Goal: Information Seeking & Learning: Compare options

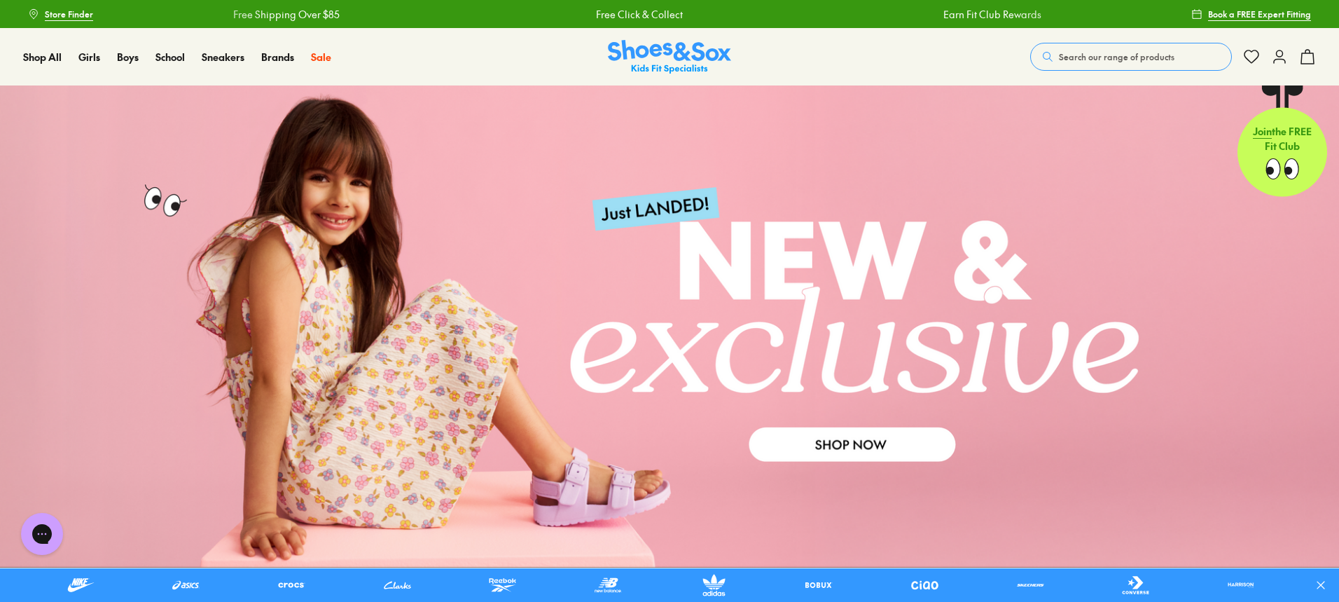
click at [1114, 53] on span "Search our range of products" at bounding box center [1117, 56] width 116 height 13
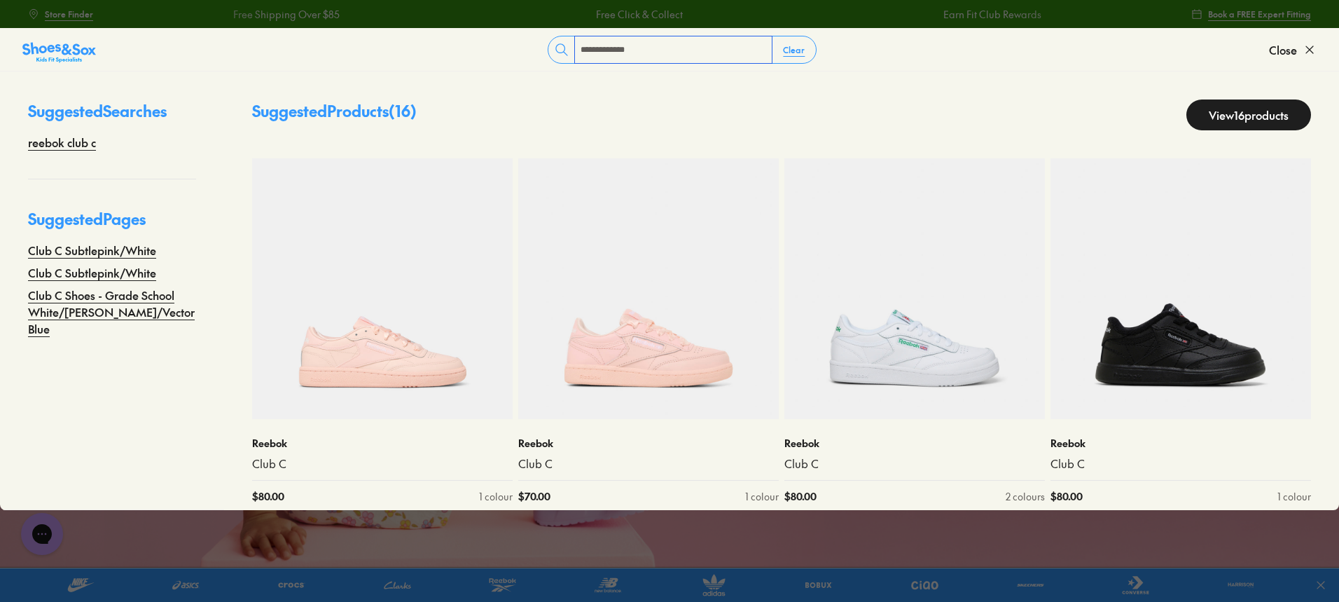
type input "**********"
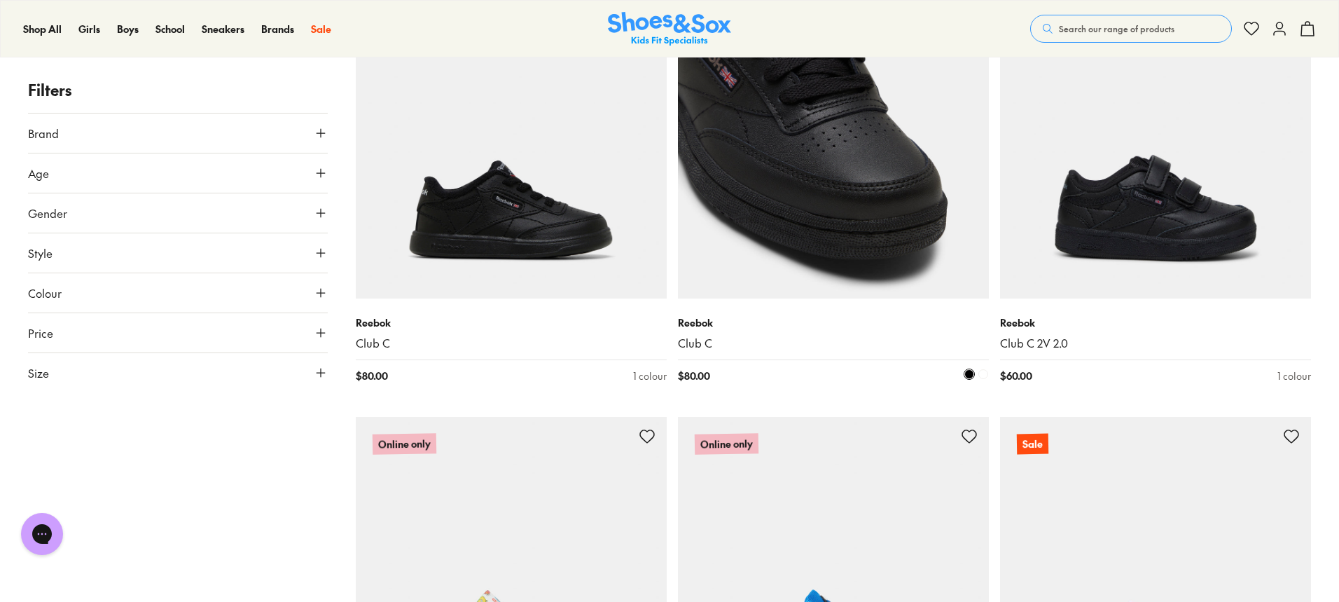
scroll to position [630, 0]
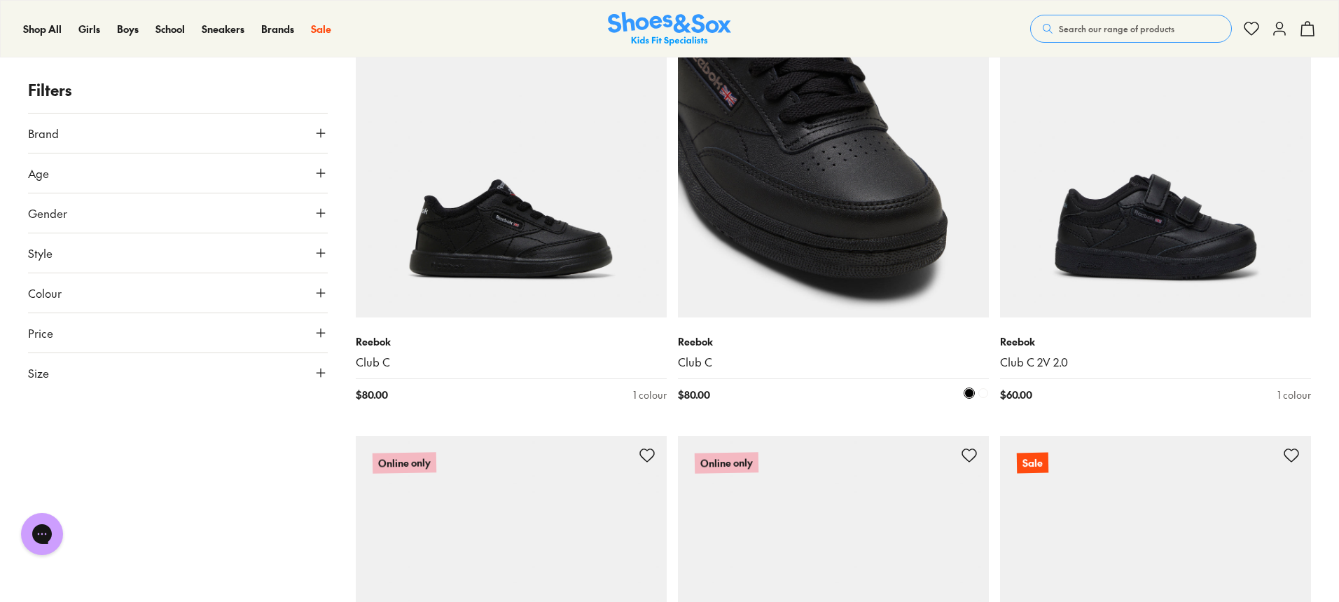
click at [796, 173] on img at bounding box center [833, 161] width 311 height 311
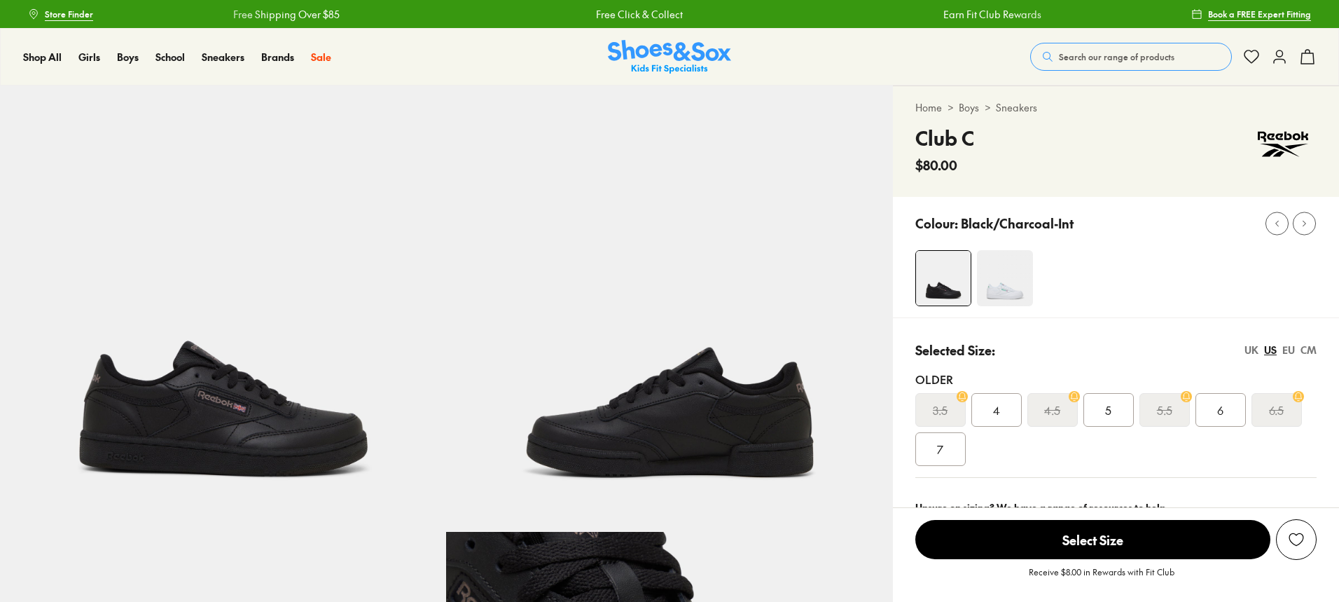
select select "*"
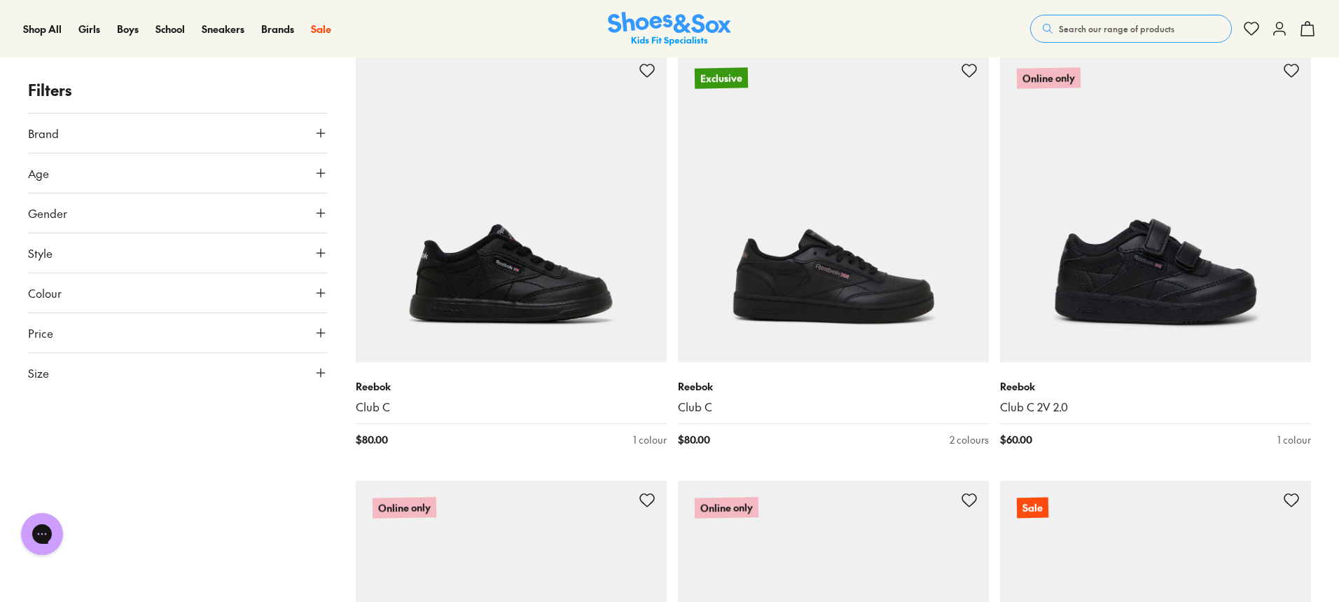
scroll to position [570, 0]
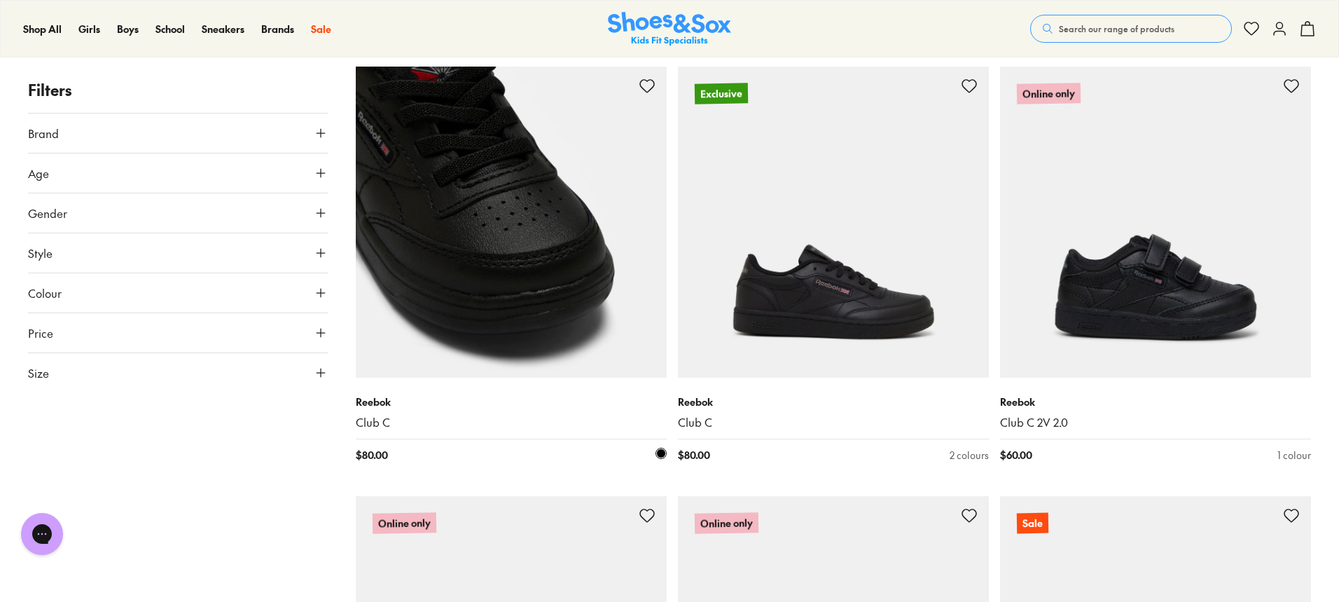
click at [430, 248] on img at bounding box center [511, 222] width 311 height 311
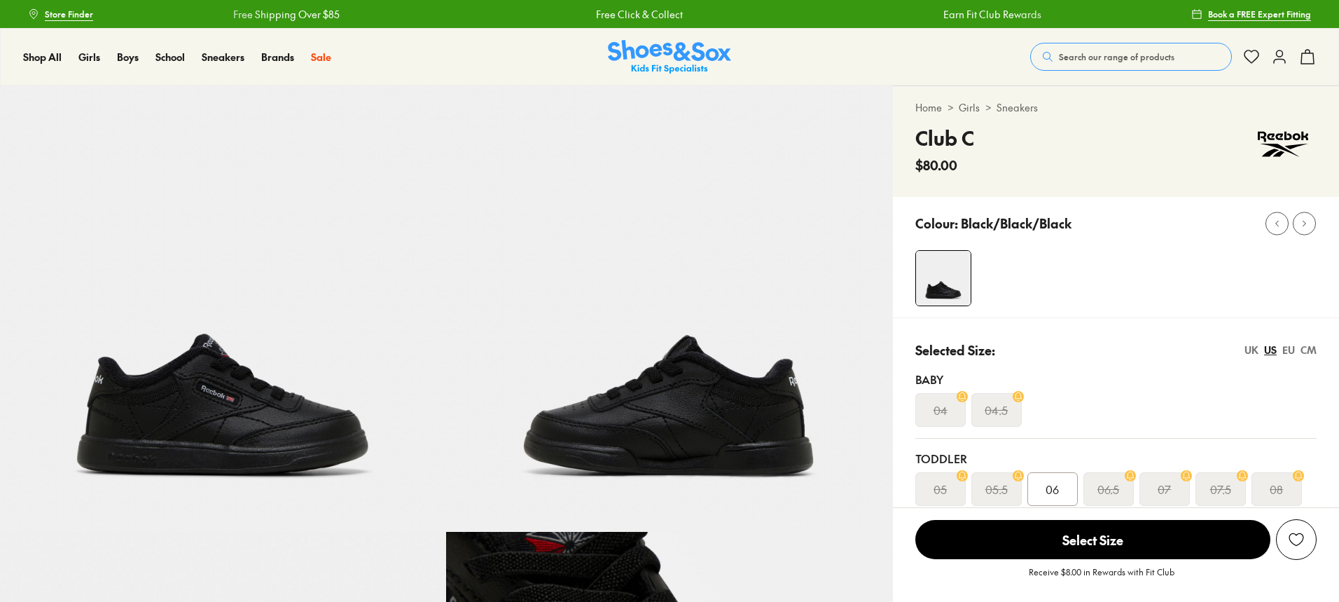
select select "*"
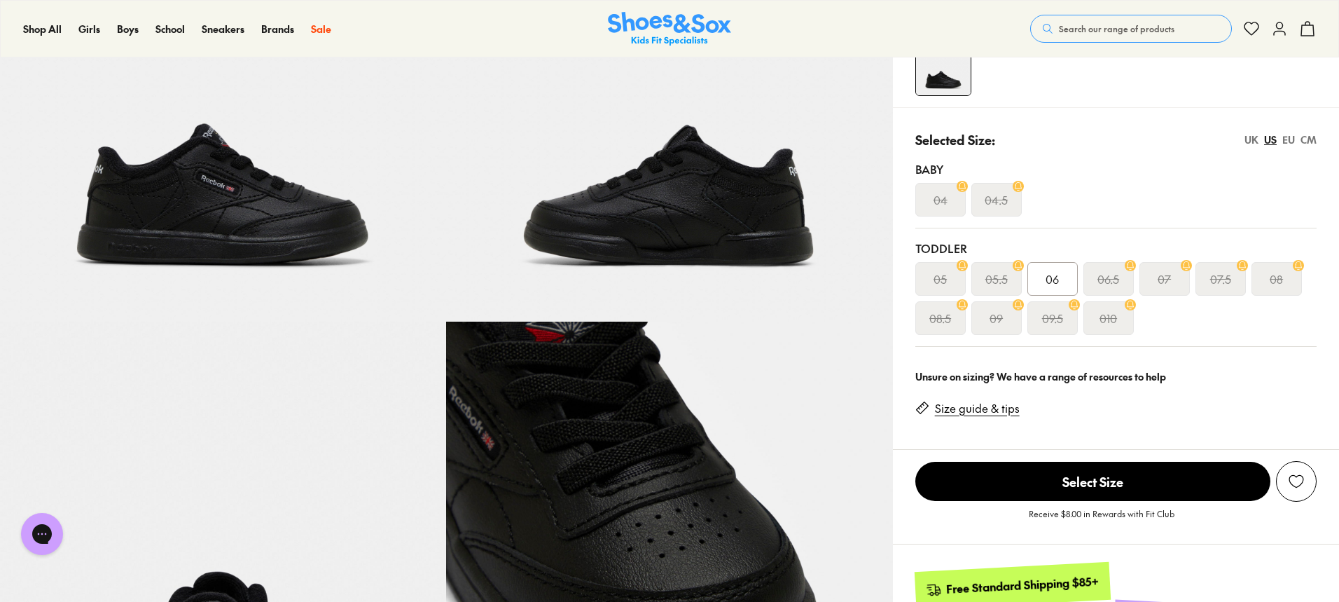
scroll to position [280, 0]
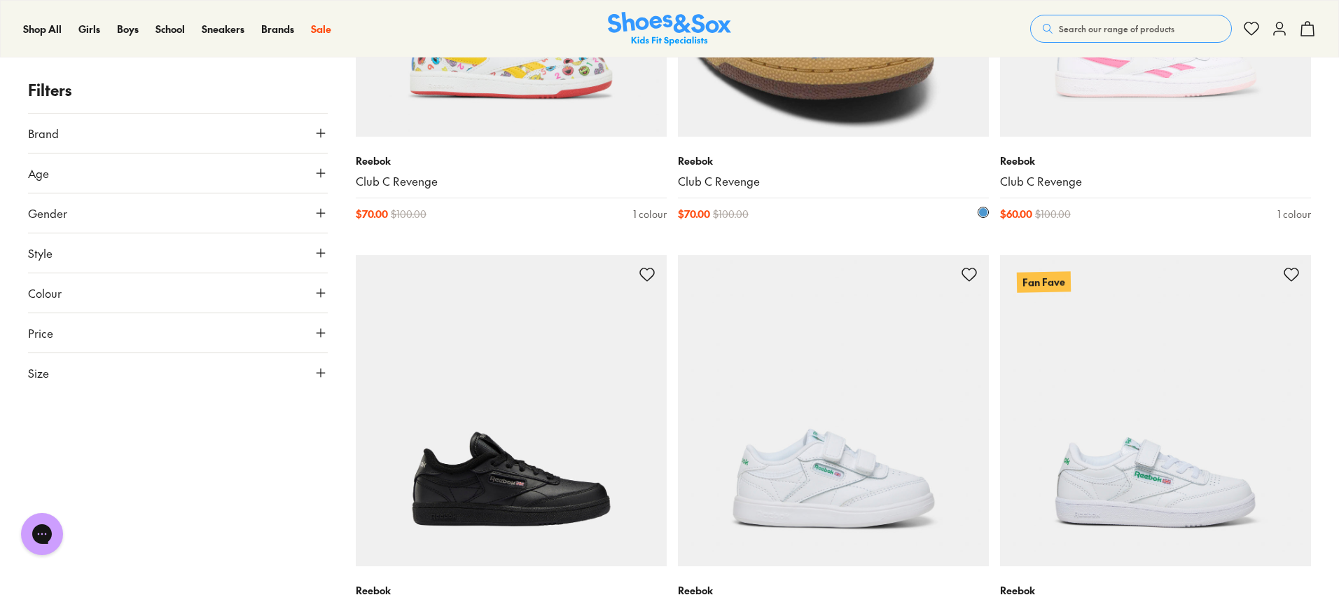
scroll to position [1341, 0]
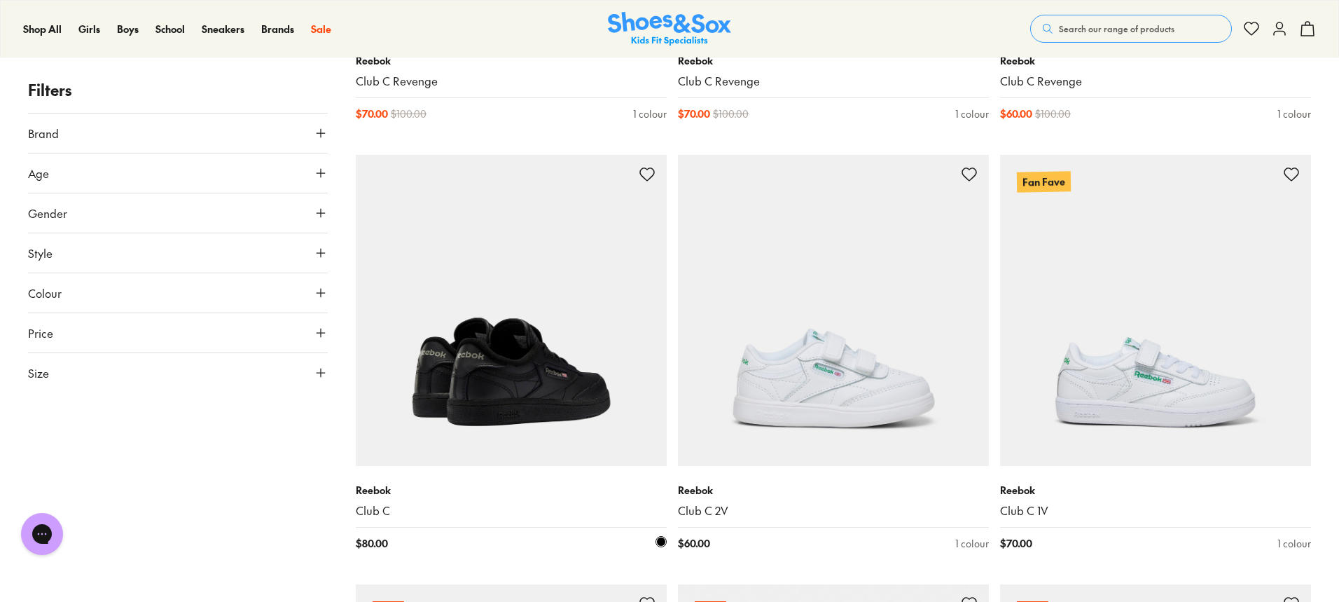
click at [532, 329] on img at bounding box center [511, 310] width 311 height 311
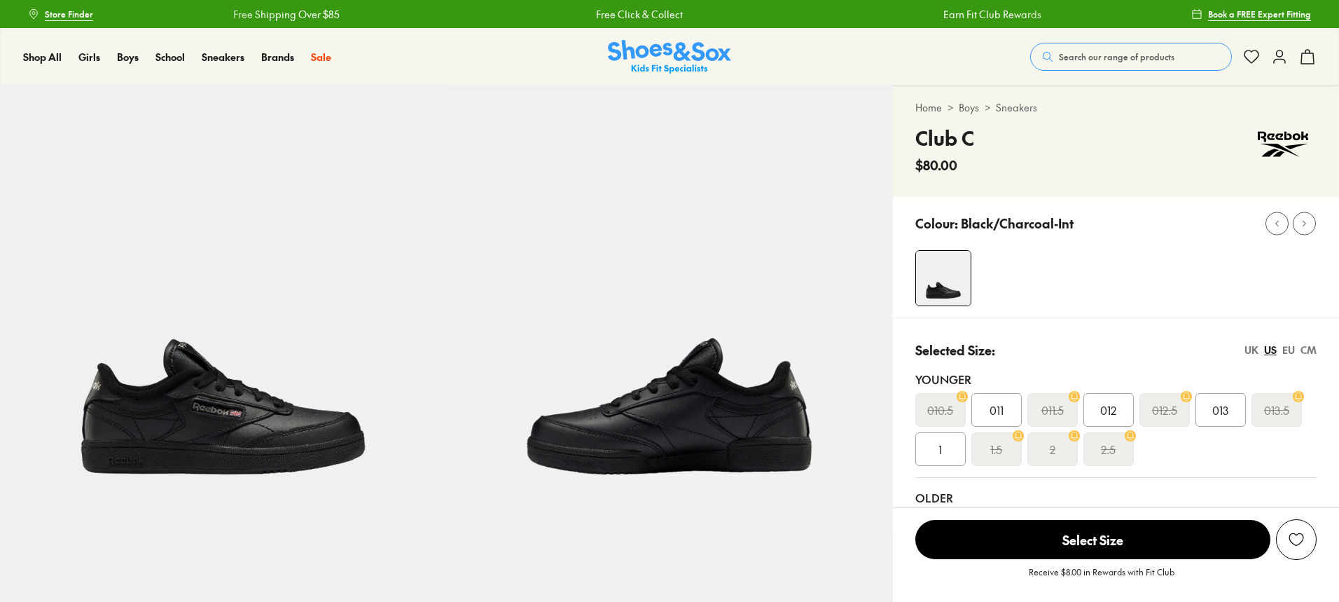
select select "*"
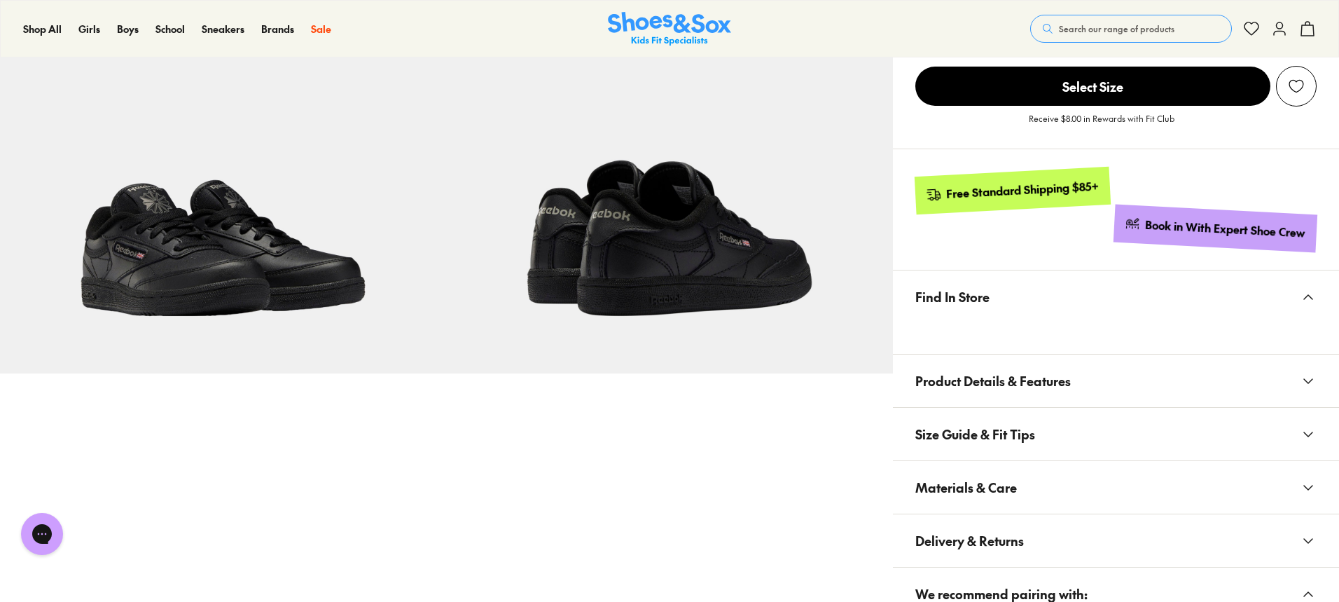
scroll to position [630, 0]
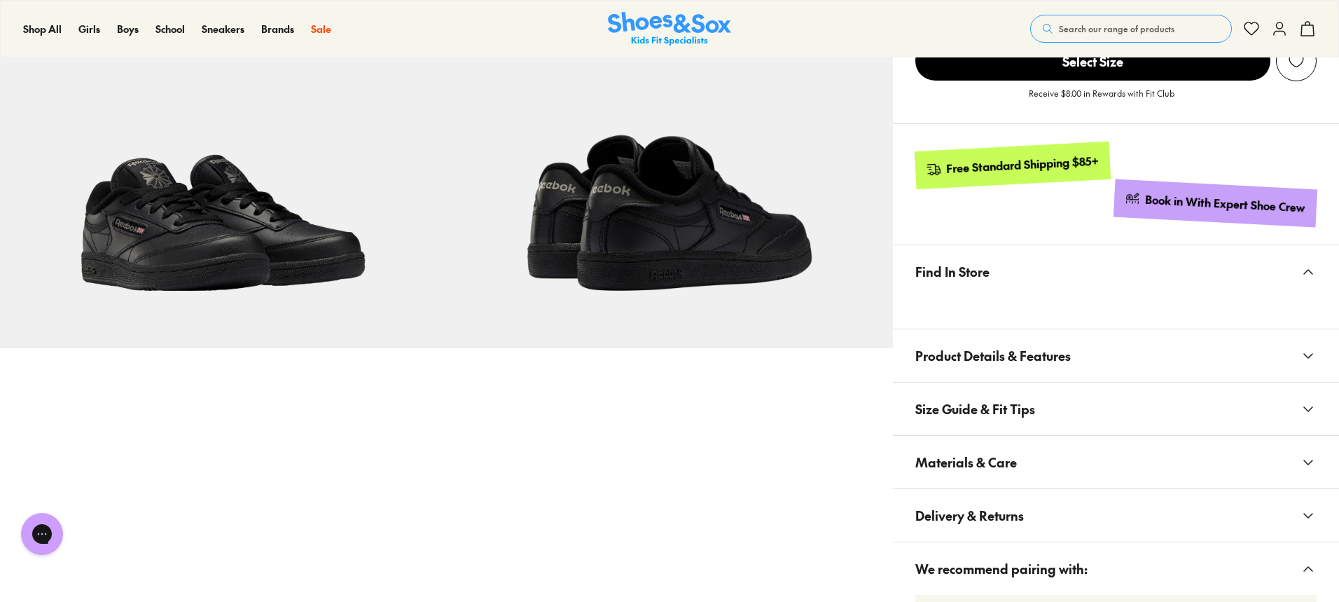
click at [1021, 473] on button "Materials & Care" at bounding box center [1116, 462] width 446 height 53
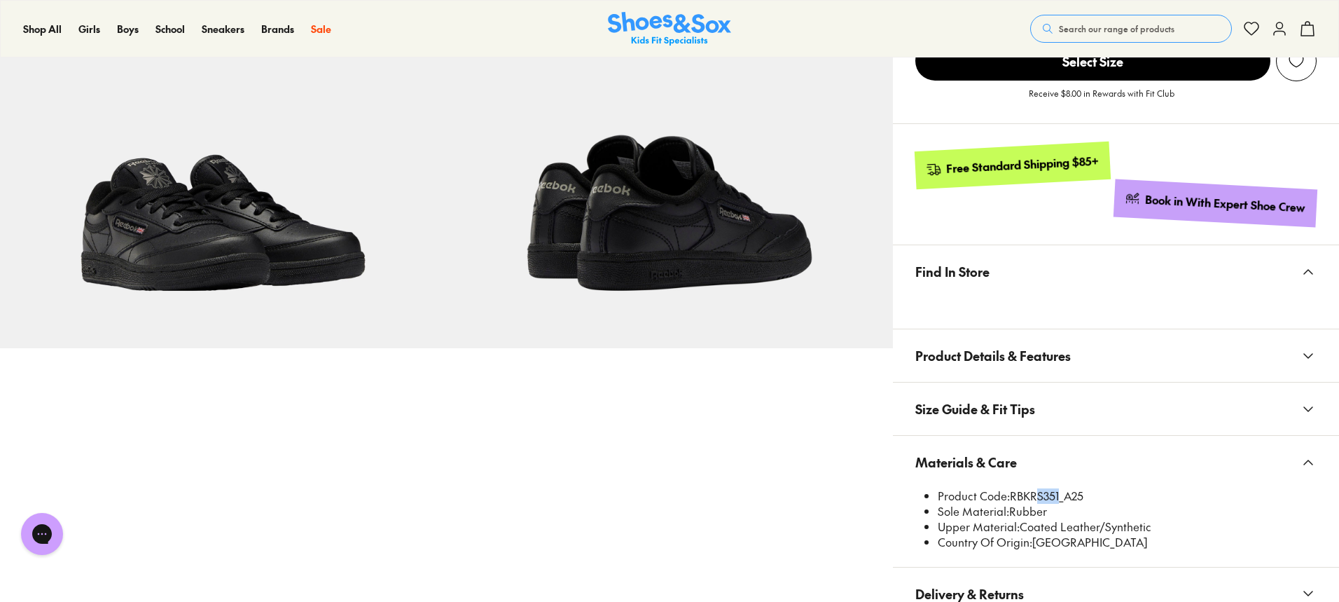
drag, startPoint x: 1058, startPoint y: 492, endPoint x: 1034, endPoint y: 501, distance: 25.5
click at [1034, 501] on li "Product Code: RBKRS351_A25" at bounding box center [1127, 495] width 379 height 15
click at [1032, 504] on li "Sole Material: Rubber" at bounding box center [1127, 511] width 379 height 15
drag, startPoint x: 1012, startPoint y: 492, endPoint x: 1060, endPoint y: 492, distance: 48.3
click at [1060, 492] on li "Product Code: RBKRS351_A25" at bounding box center [1127, 495] width 379 height 15
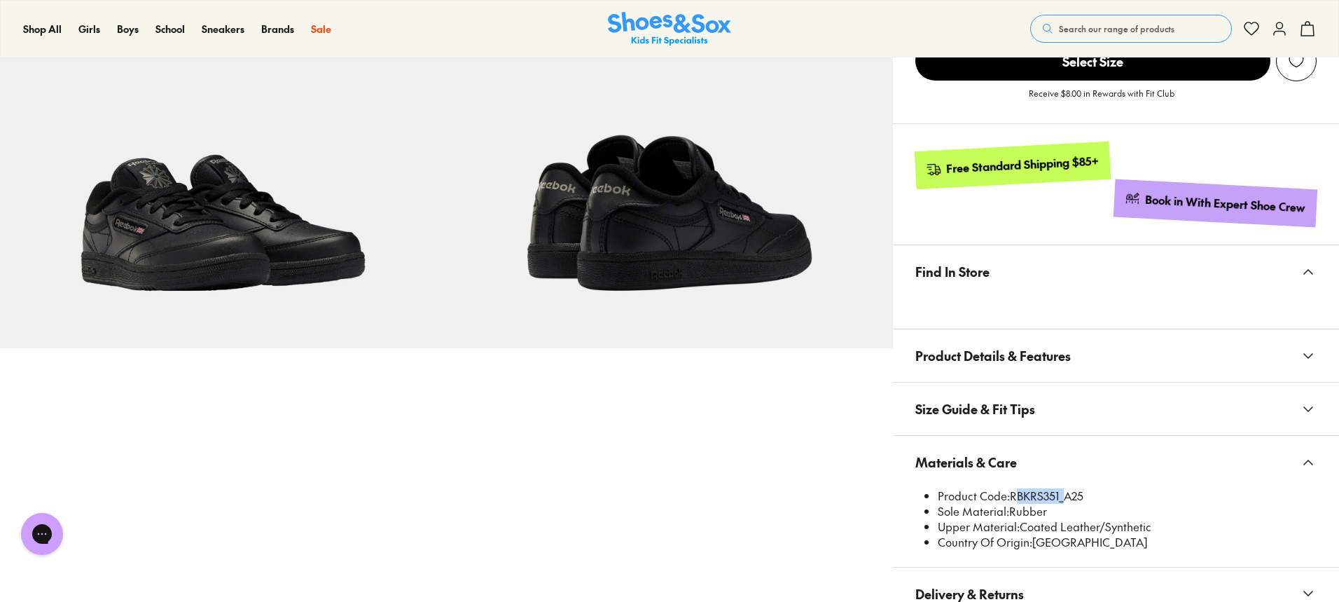
copy li "RBKRS351"
drag, startPoint x: 200, startPoint y: 8, endPoint x: 1157, endPoint y: 29, distance: 957.1
click at [1157, 29] on span "Search our range of products" at bounding box center [1117, 28] width 116 height 13
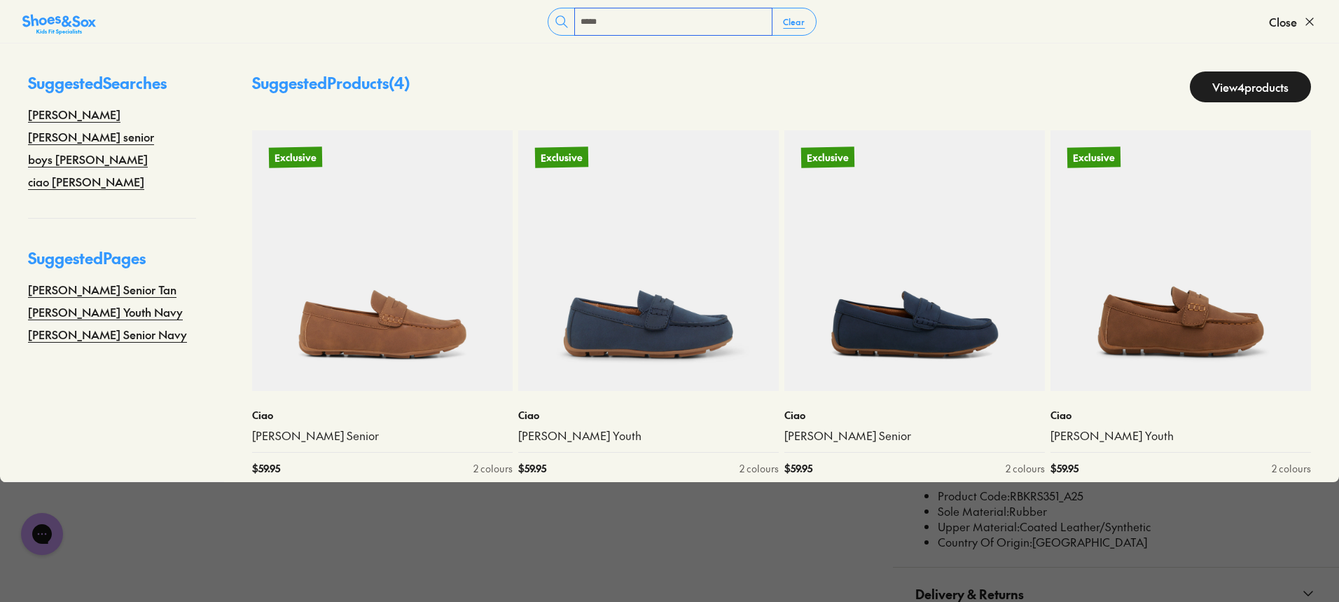
click at [649, 18] on input "*****" at bounding box center [673, 21] width 197 height 27
click at [648, 18] on input "*****" at bounding box center [673, 21] width 197 height 27
click at [649, 15] on input "*****" at bounding box center [673, 21] width 197 height 27
drag, startPoint x: 612, startPoint y: 25, endPoint x: 590, endPoint y: 16, distance: 23.5
click at [609, 24] on input "*****" at bounding box center [673, 21] width 197 height 27
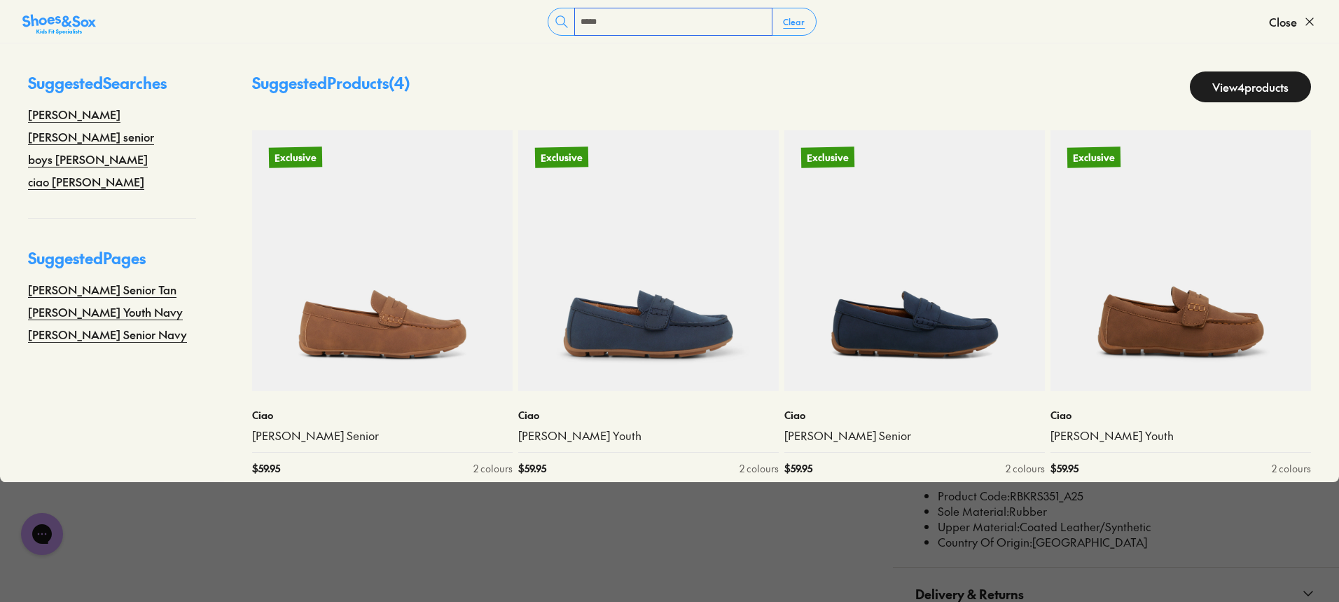
click at [591, 22] on input "*****" at bounding box center [673, 21] width 197 height 27
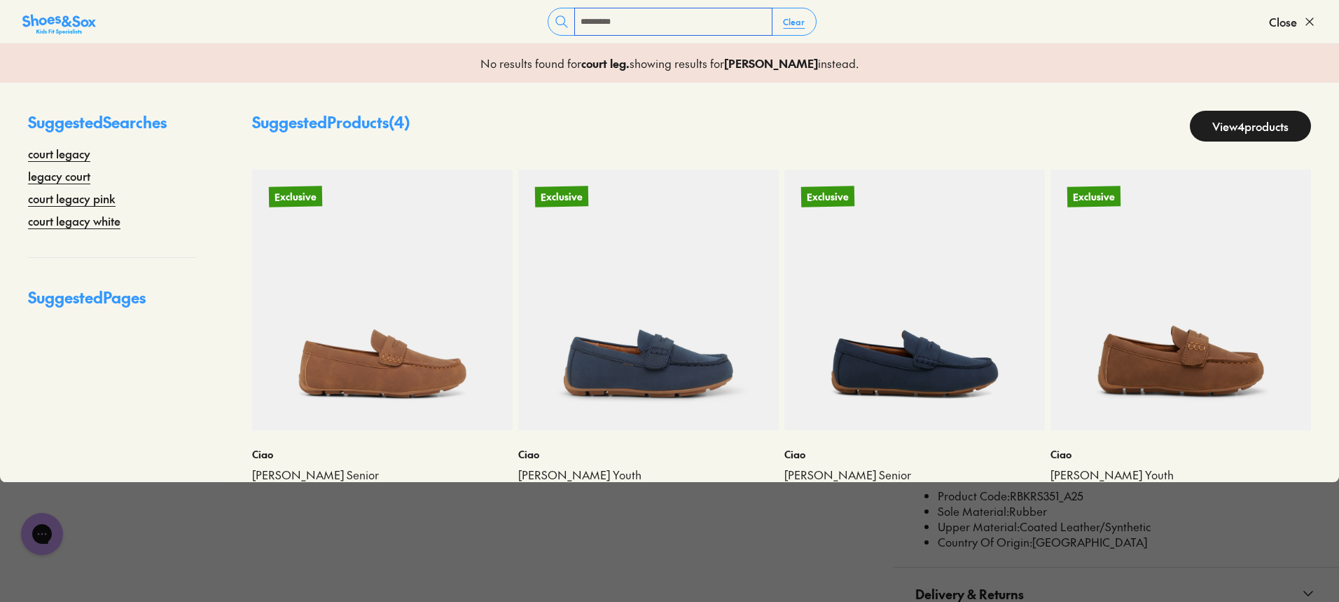
type input "**********"
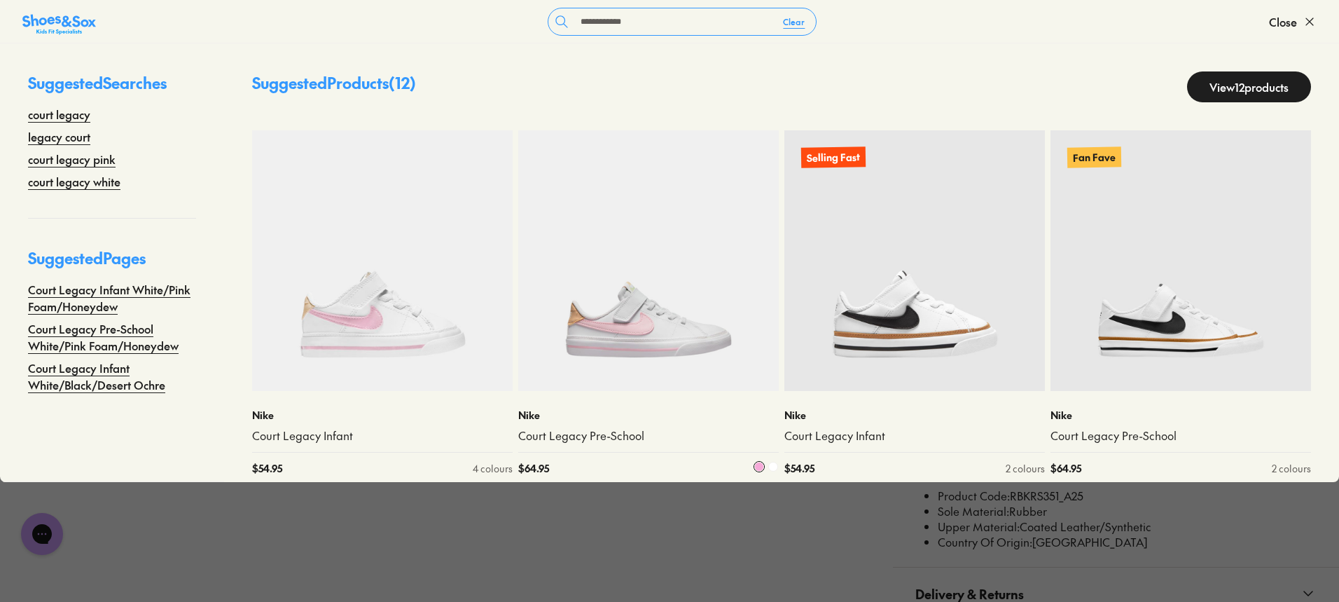
click at [637, 297] on img at bounding box center [648, 260] width 261 height 261
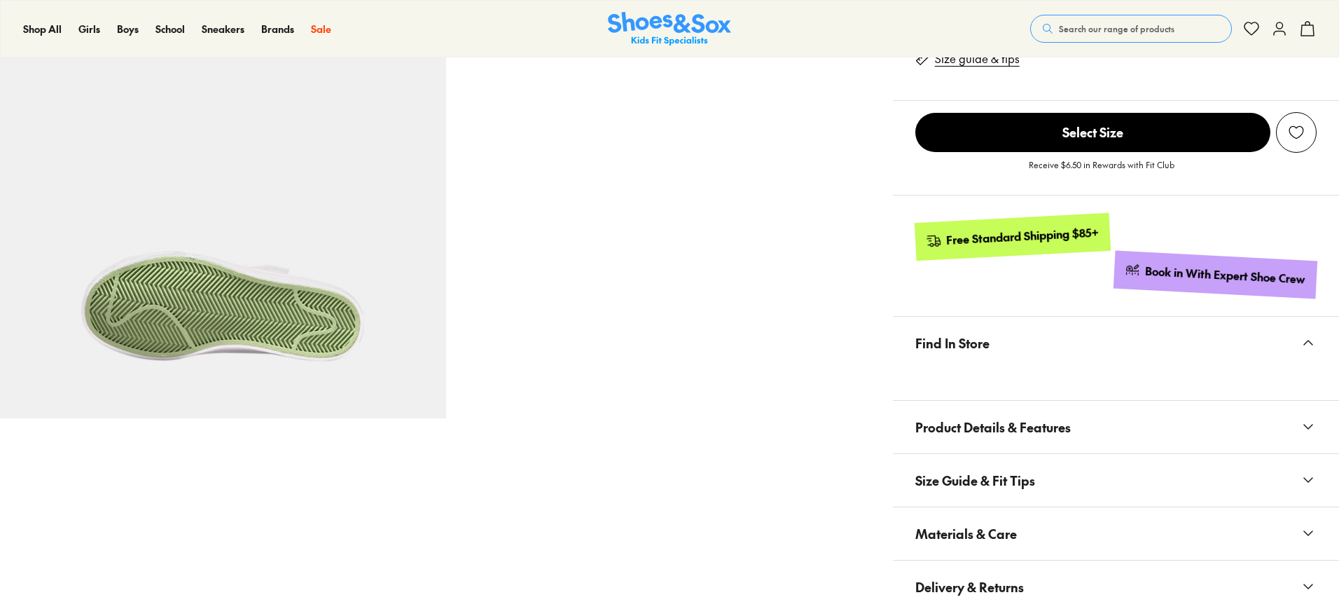
select select "*"
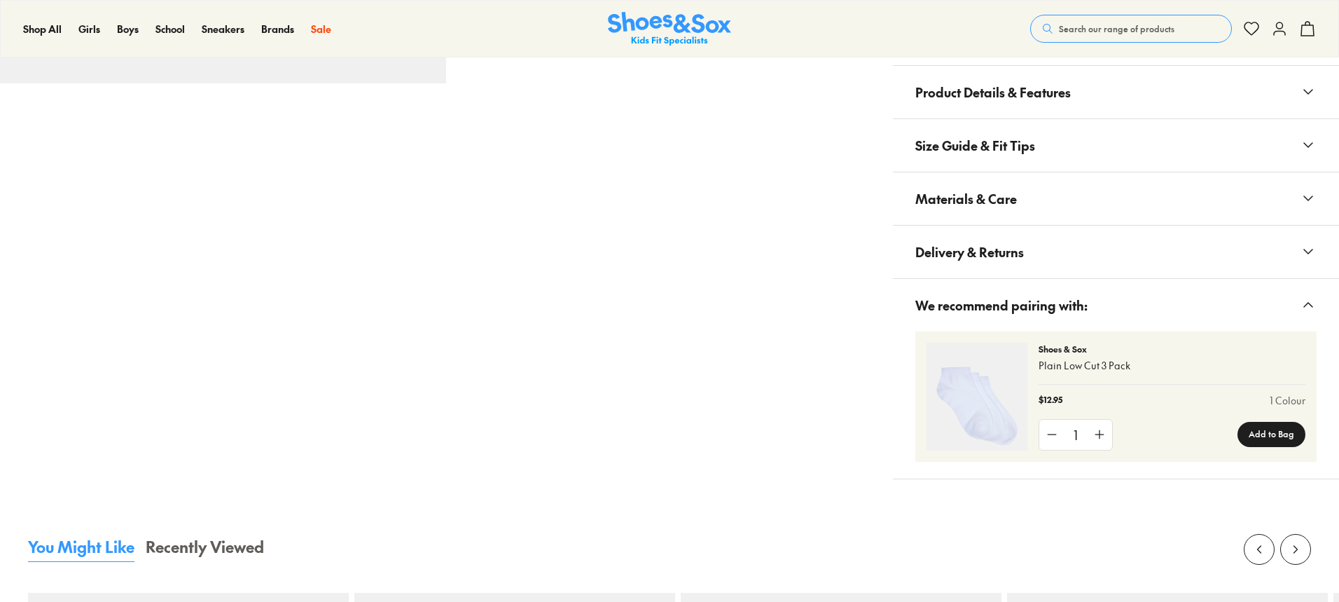
scroll to position [771, 0]
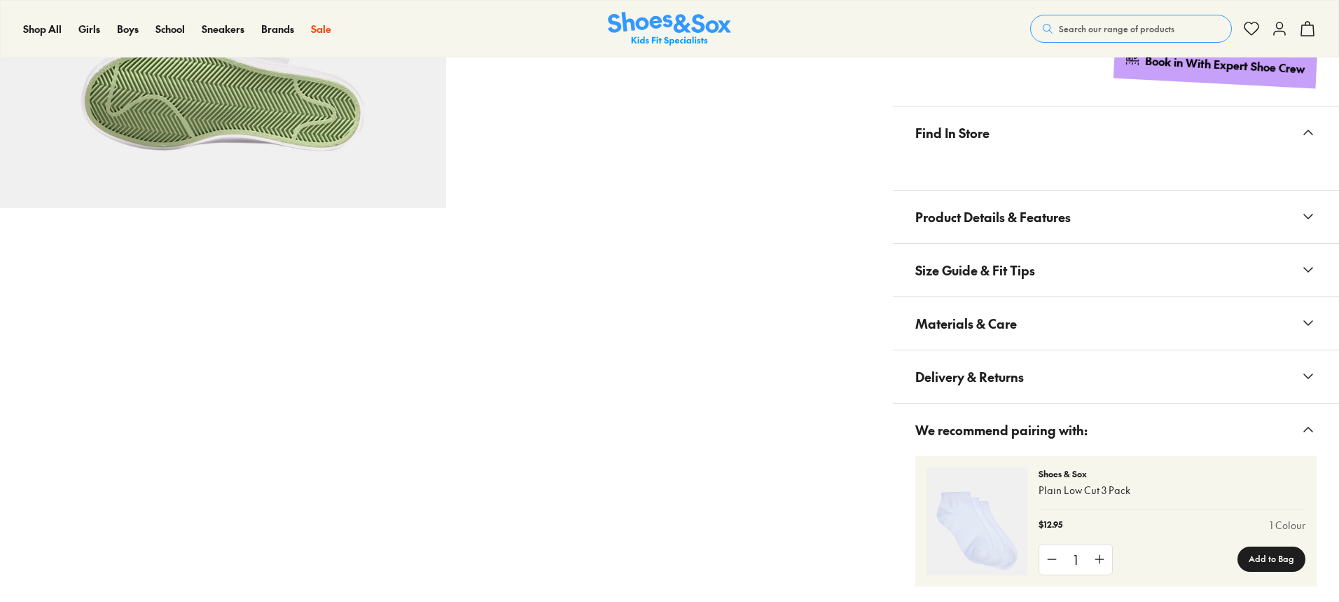
click at [1002, 333] on span "Materials & Care" at bounding box center [967, 323] width 102 height 41
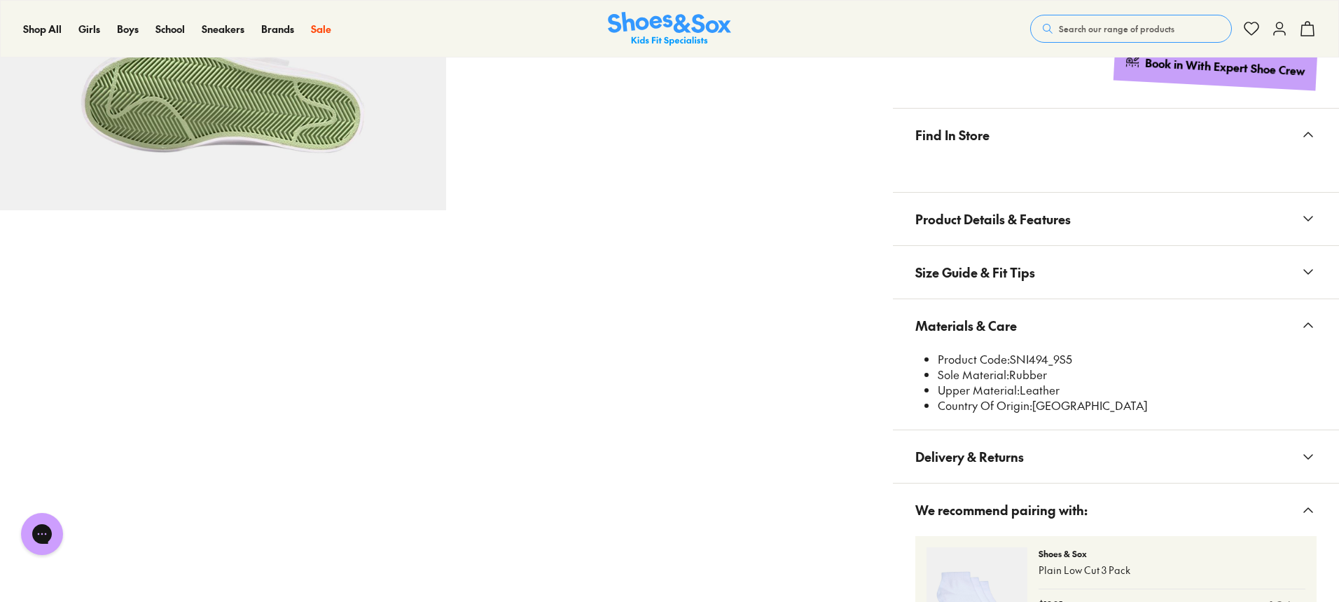
scroll to position [0, 0]
drag, startPoint x: 1010, startPoint y: 360, endPoint x: 1049, endPoint y: 356, distance: 38.8
click at [1049, 356] on li "Product Code: SNI494_9S5" at bounding box center [1127, 359] width 379 height 15
copy li "SNI494"
